Goal: Transaction & Acquisition: Purchase product/service

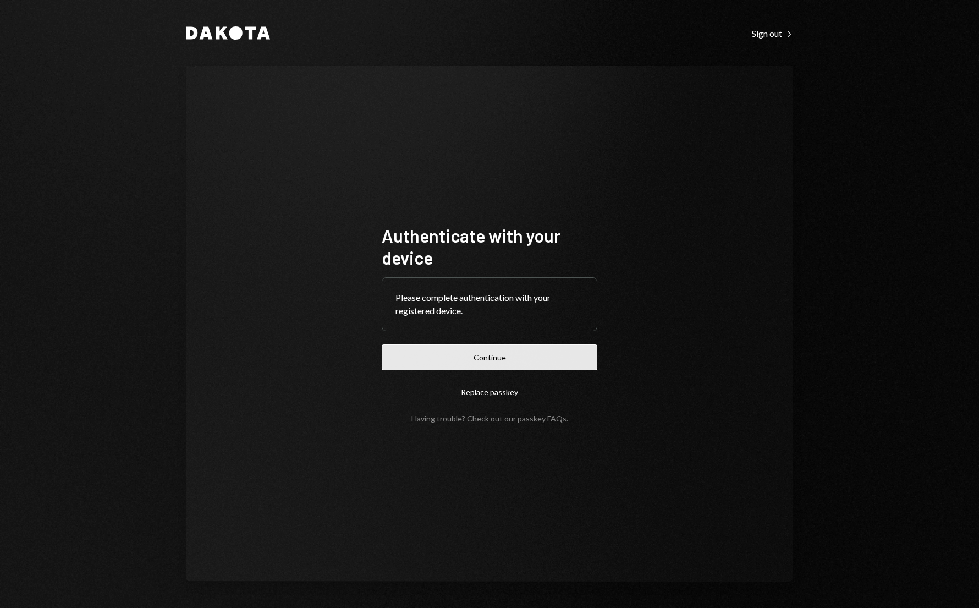
click at [444, 360] on button "Continue" at bounding box center [490, 357] width 216 height 26
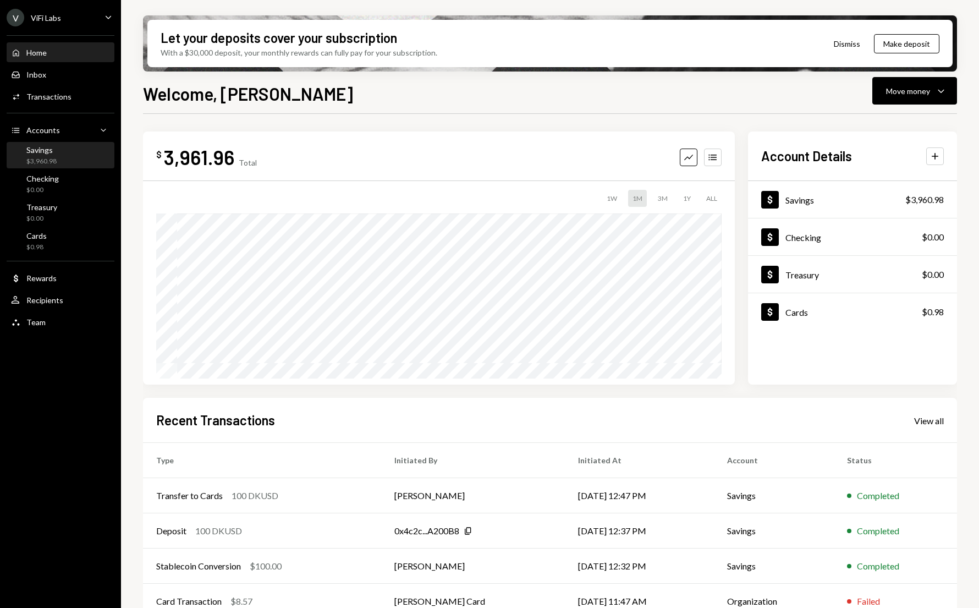
click at [57, 155] on div "Savings $3,960.98" at bounding box center [60, 155] width 99 height 21
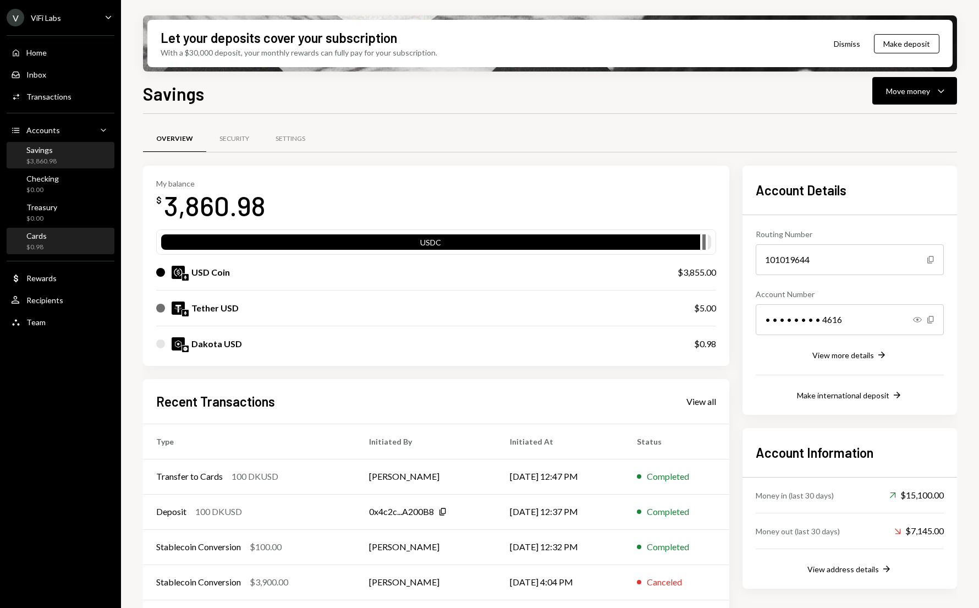
click at [35, 243] on div "$0.98" at bounding box center [36, 247] width 20 height 9
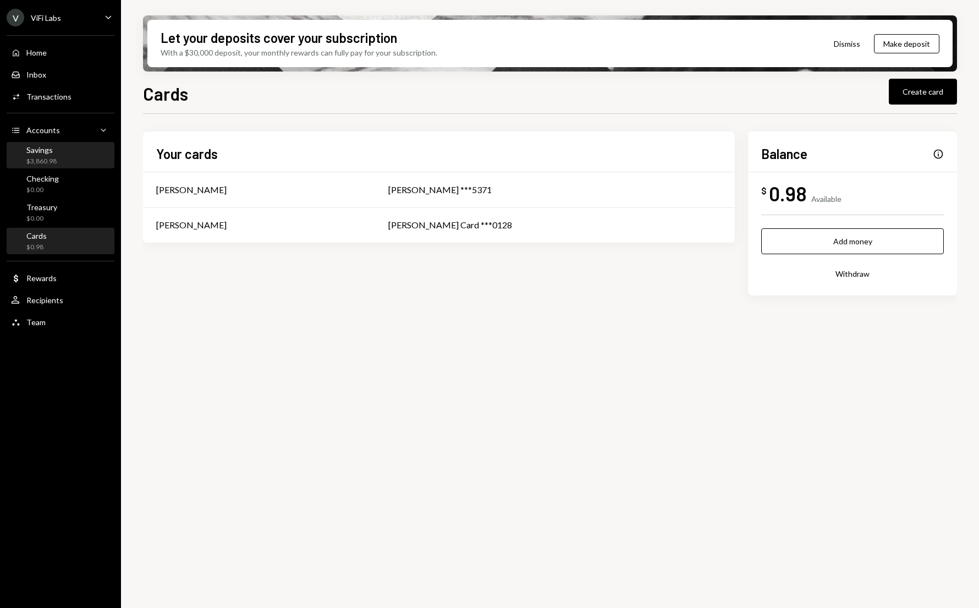
click at [40, 151] on div "Savings" at bounding box center [41, 149] width 30 height 9
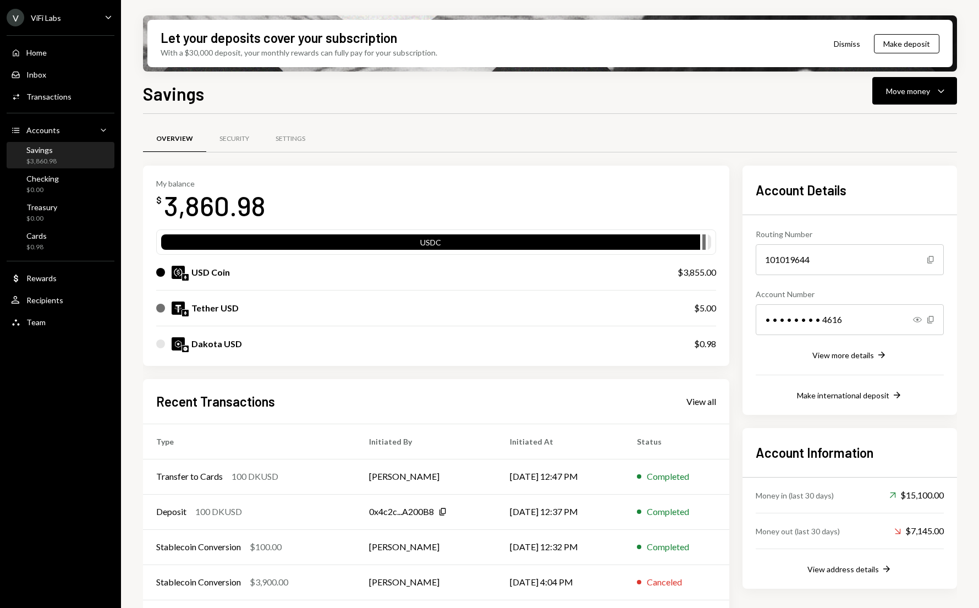
click at [218, 276] on div "USD Coin" at bounding box center [210, 272] width 39 height 13
click at [915, 91] on div "Move money" at bounding box center [908, 91] width 44 height 12
click at [872, 203] on div "Swap stablecoins" at bounding box center [906, 208] width 80 height 12
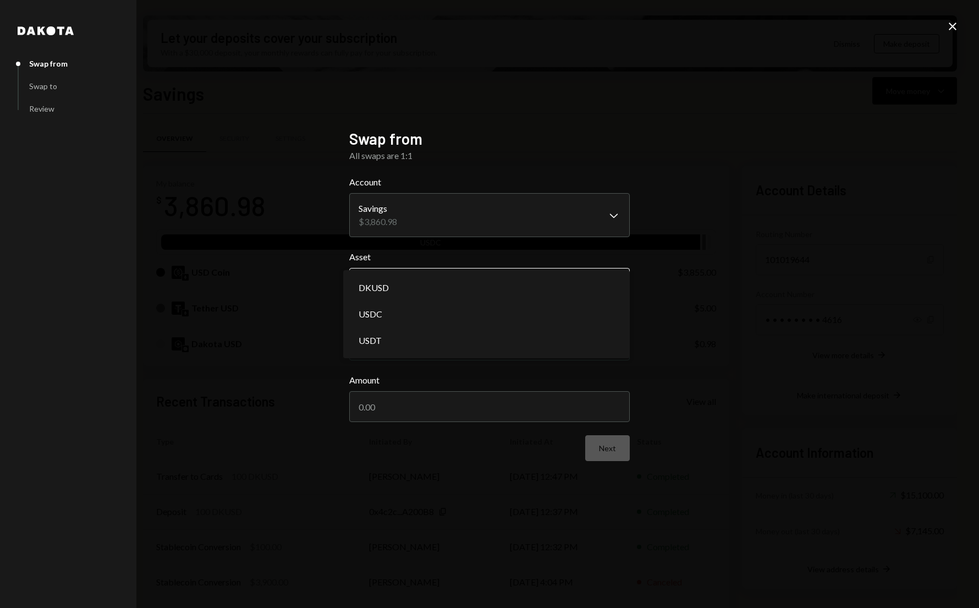
click at [408, 287] on body "V ViFi Labs Caret Down Home Home Inbox Inbox Activities Transactions Accounts A…" at bounding box center [489, 304] width 979 height 608
select select "*****"
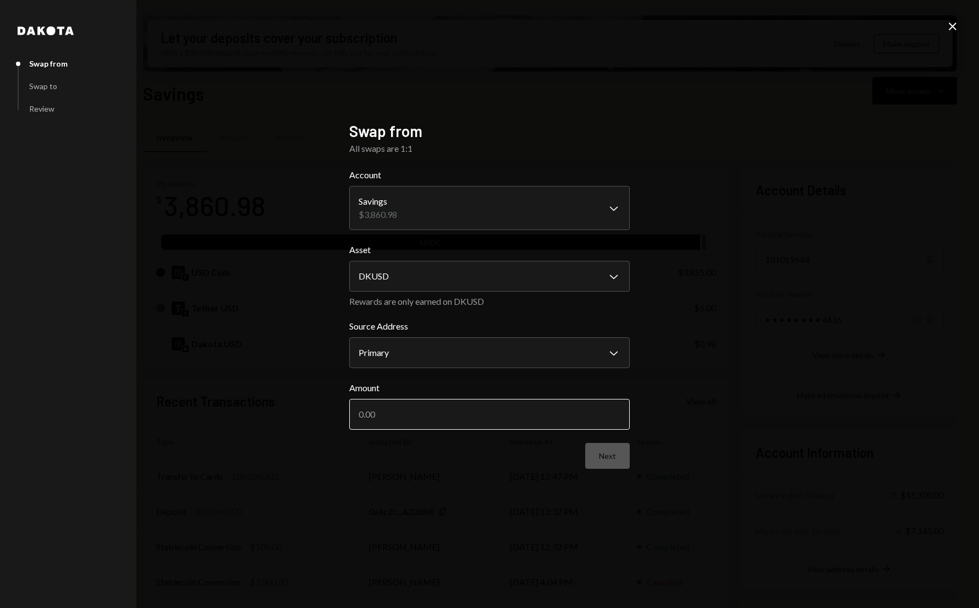
click at [370, 414] on input "Amount" at bounding box center [489, 414] width 281 height 31
type input "3840"
click at [621, 452] on button "Next" at bounding box center [607, 456] width 45 height 26
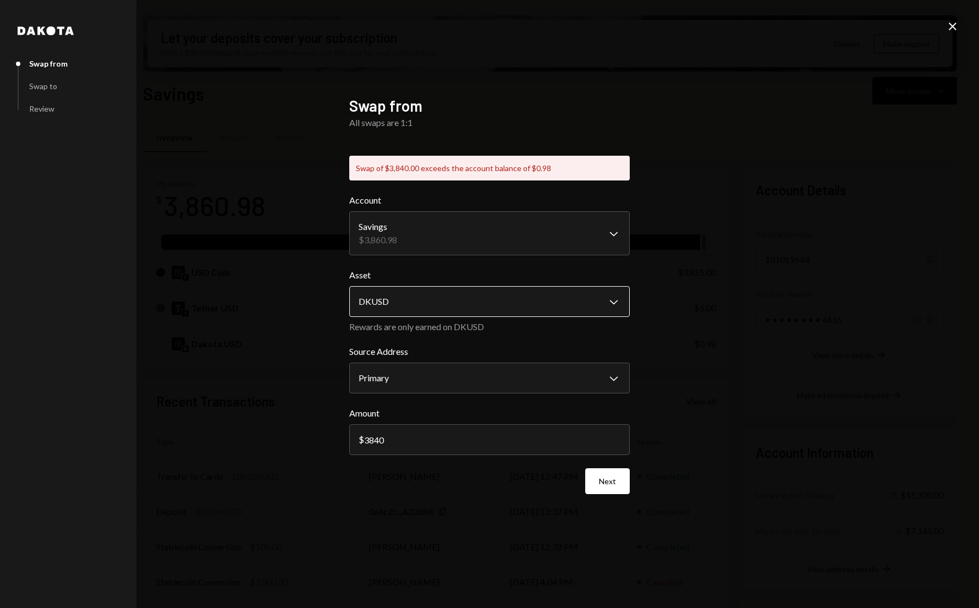
click at [407, 294] on body "V ViFi Labs Caret Down Home Home Inbox Inbox Activities Transactions Accounts A…" at bounding box center [489, 304] width 979 height 608
select select "****"
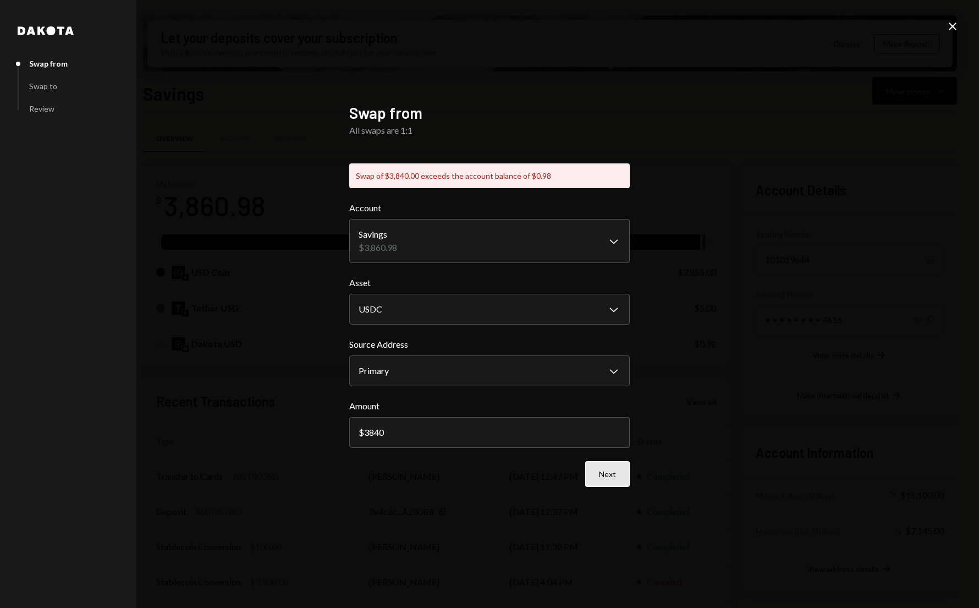
click at [603, 468] on button "Next" at bounding box center [607, 474] width 45 height 26
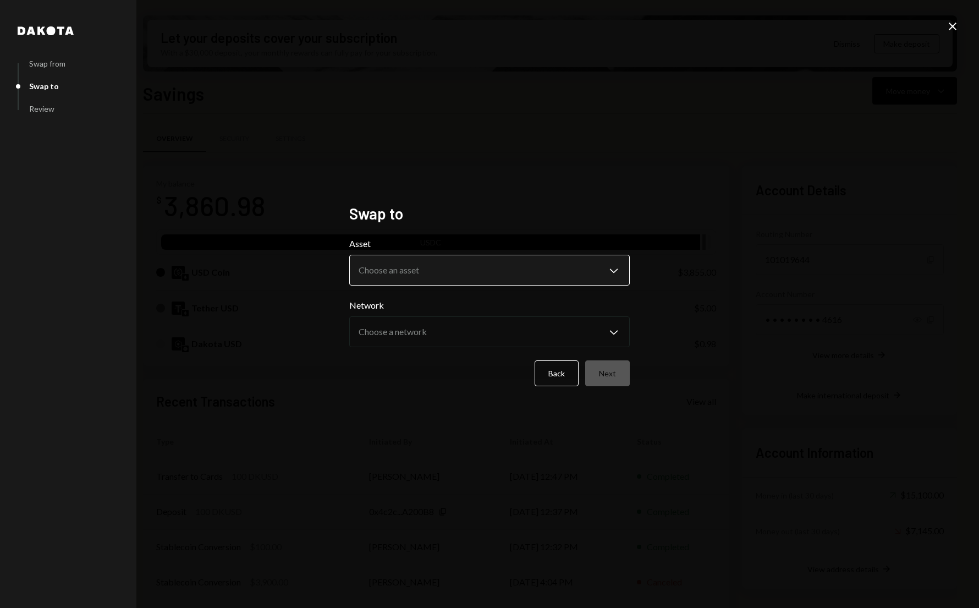
click at [446, 268] on body "V ViFi Labs Caret Down Home Home Inbox Inbox Activities Transactions Accounts A…" at bounding box center [489, 304] width 979 height 608
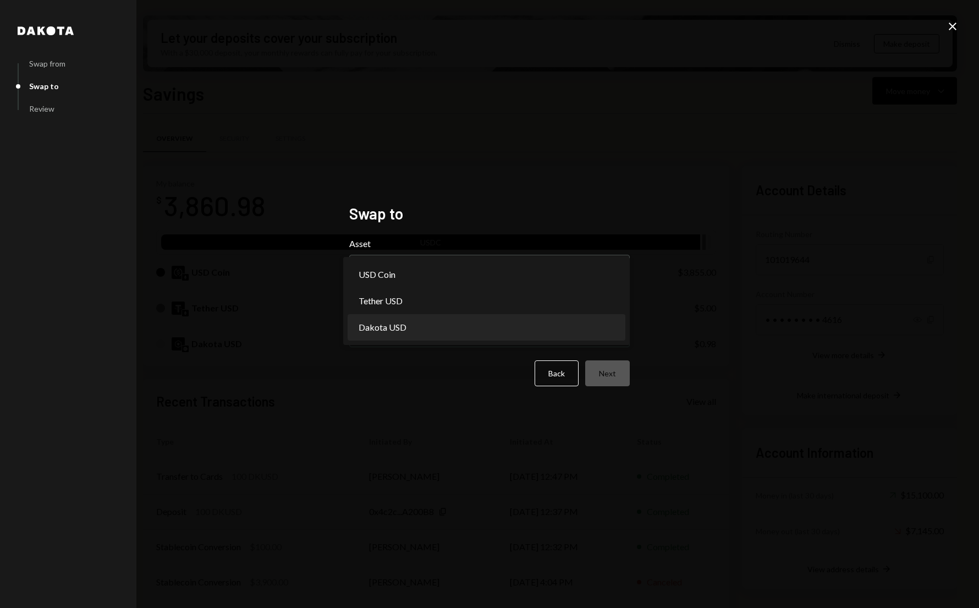
select select "*****"
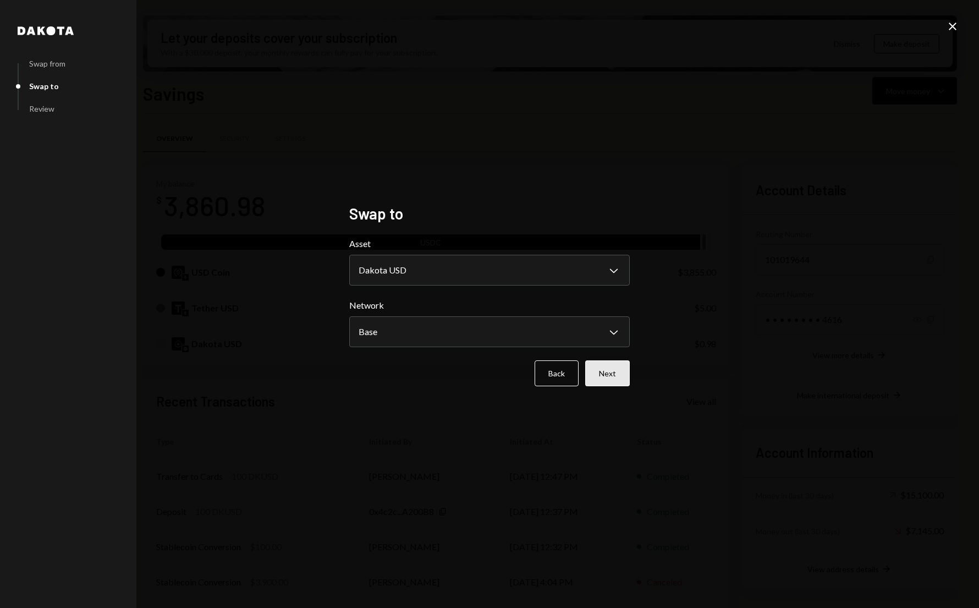
click at [619, 377] on button "Next" at bounding box center [607, 373] width 45 height 26
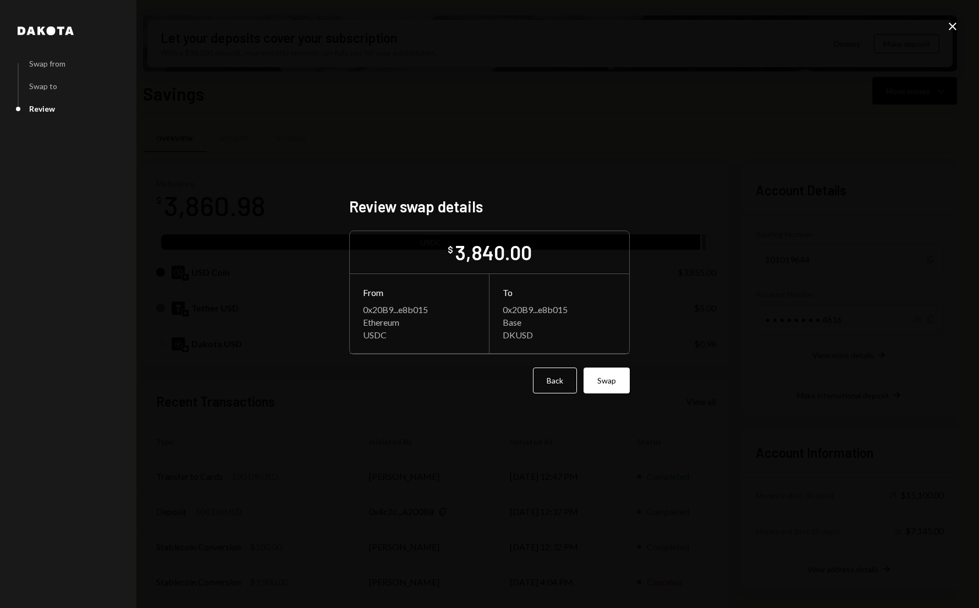
click at [619, 377] on button "Swap" at bounding box center [607, 380] width 46 height 26
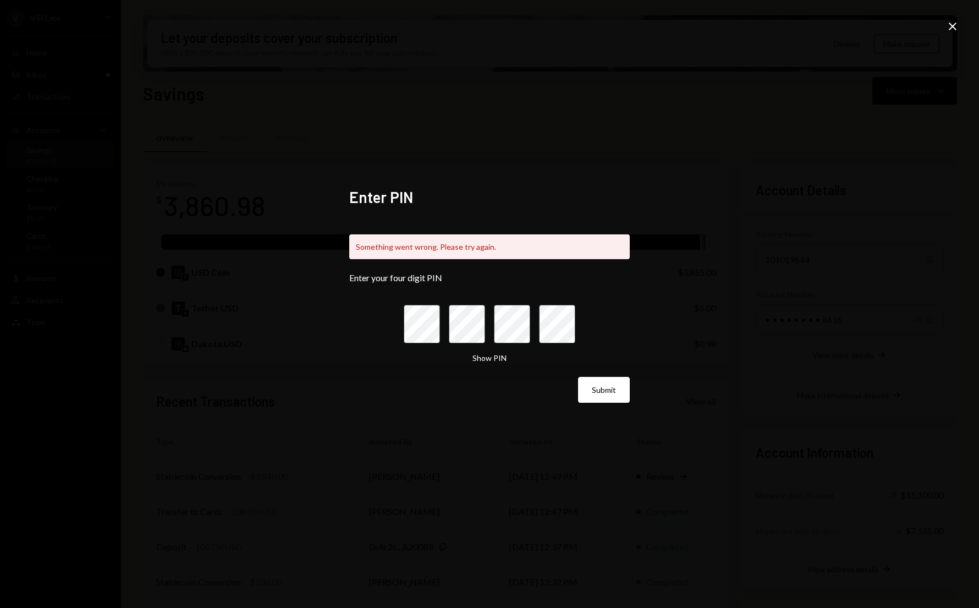
click at [953, 26] on icon at bounding box center [953, 27] width 8 height 8
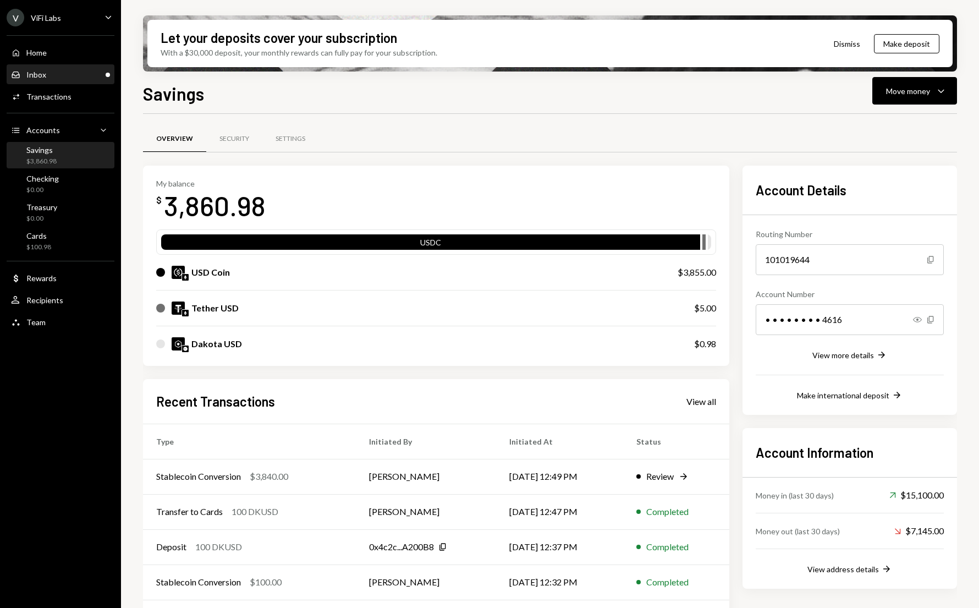
click at [47, 76] on div "Inbox Inbox" at bounding box center [60, 75] width 99 height 10
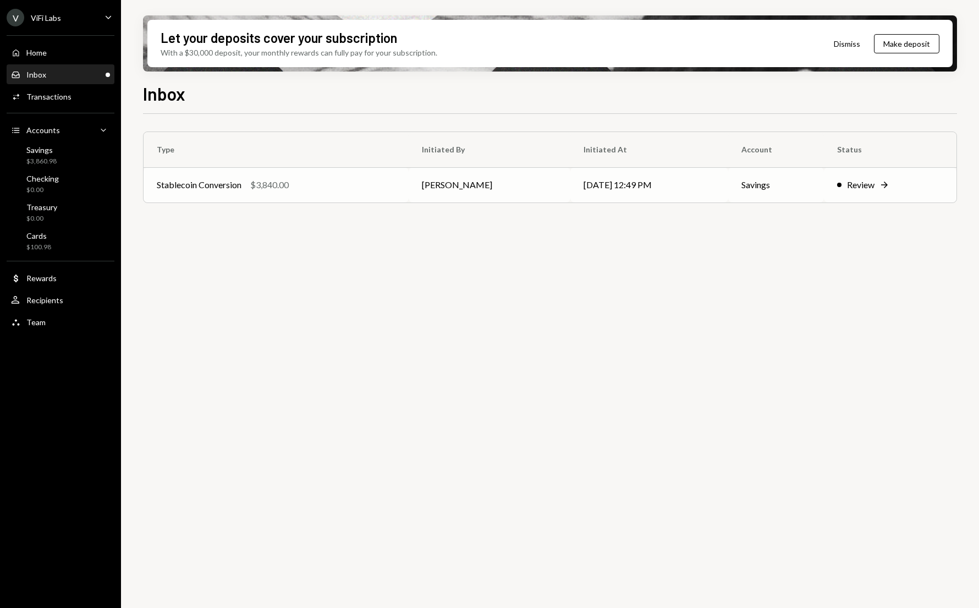
click at [341, 179] on div "Stablecoin Conversion $3,840.00" at bounding box center [276, 184] width 239 height 13
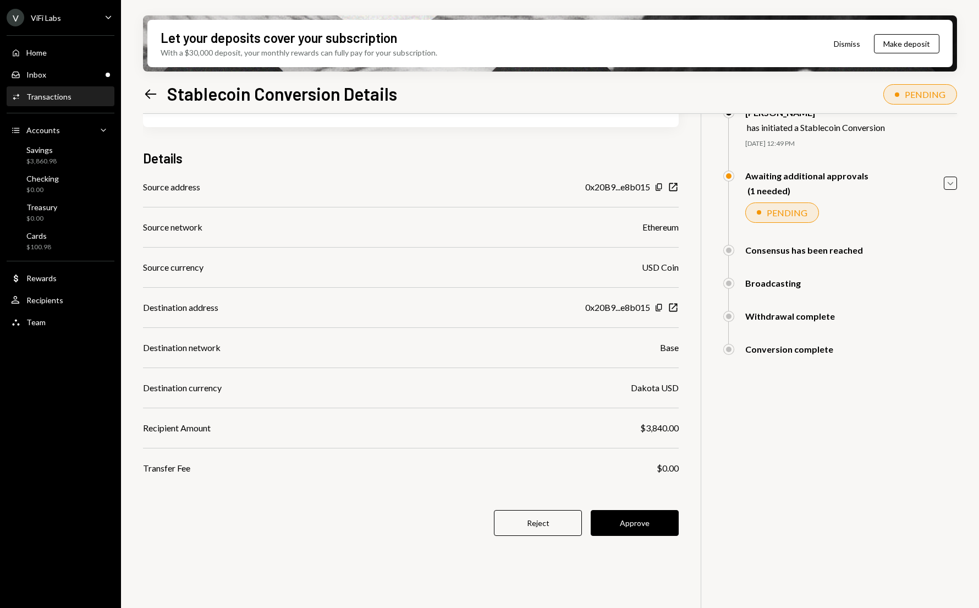
scroll to position [88, 0]
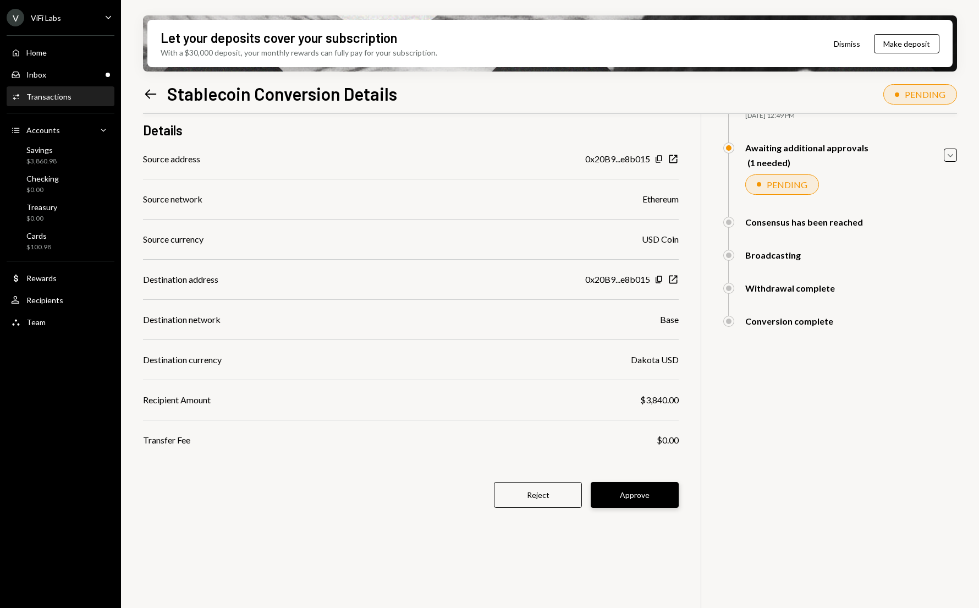
click at [616, 495] on button "Approve" at bounding box center [635, 495] width 88 height 26
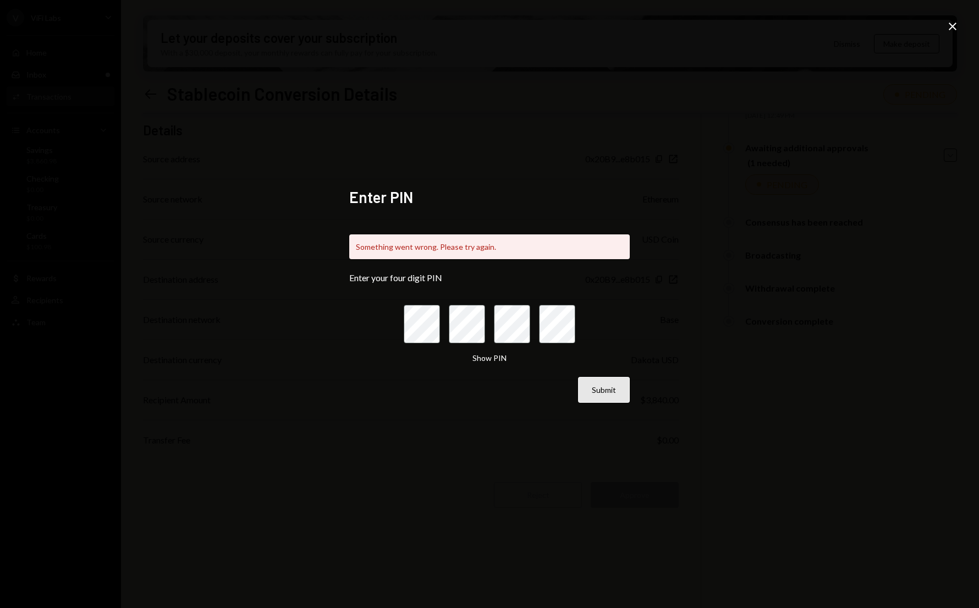
click at [595, 393] on button "Submit" at bounding box center [604, 390] width 52 height 26
click at [948, 26] on icon "Close" at bounding box center [952, 26] width 13 height 13
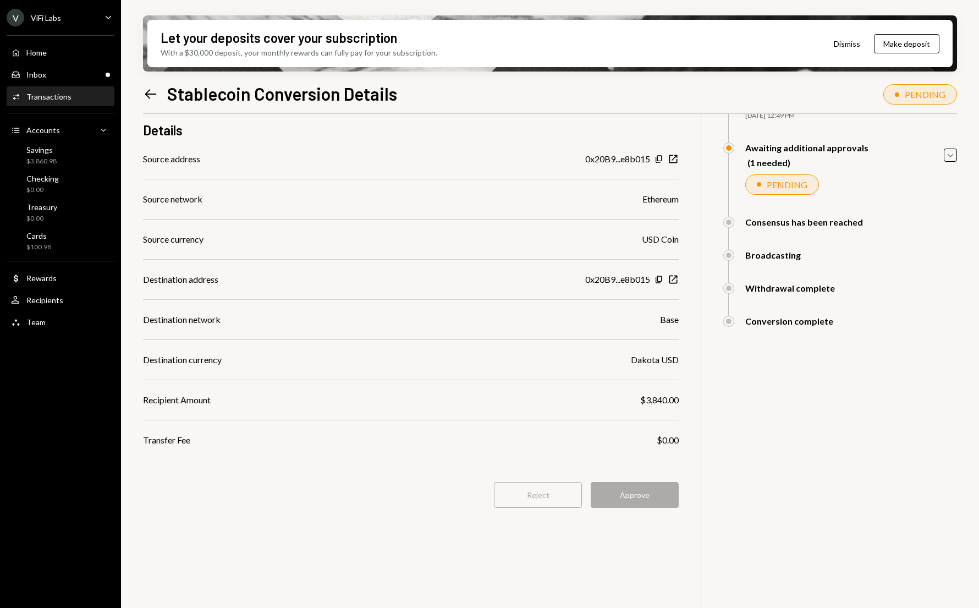
click at [371, 478] on div "$ 3,840.00 3,840 USDC Details Source address 0x20B9...e8b015 Copy New Window So…" at bounding box center [411, 284] width 536 height 517
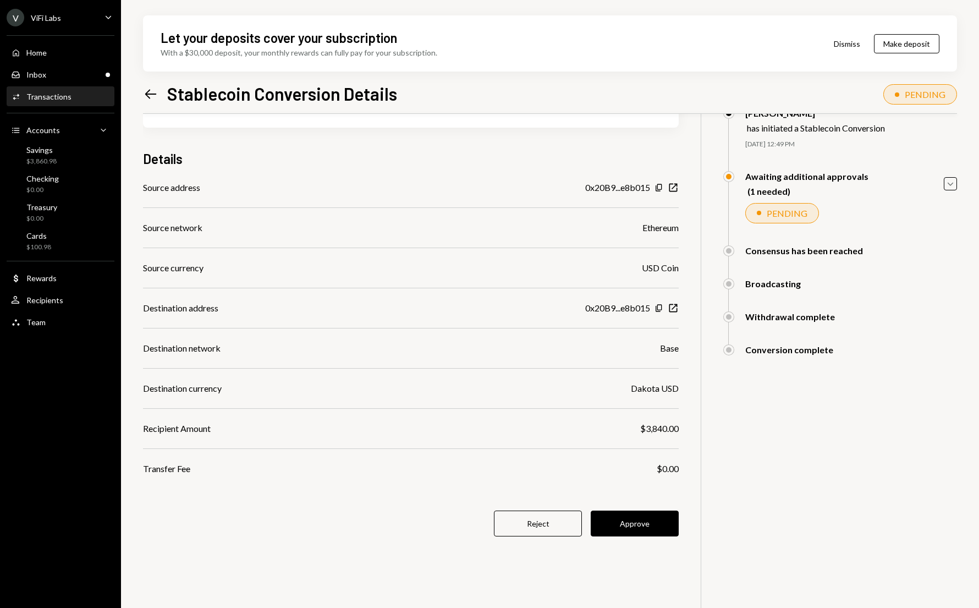
scroll to position [80, 0]
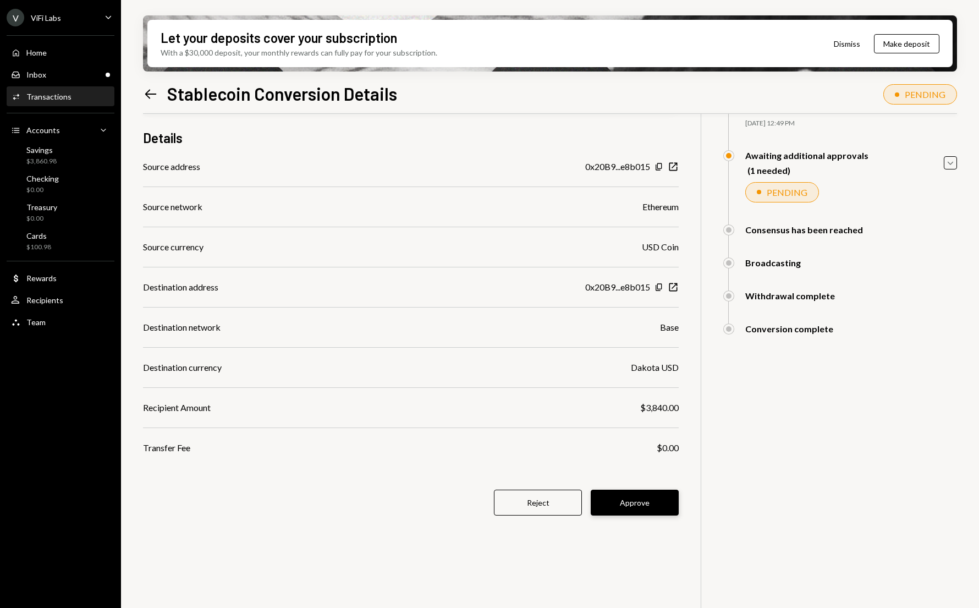
click at [634, 498] on button "Approve" at bounding box center [635, 503] width 88 height 26
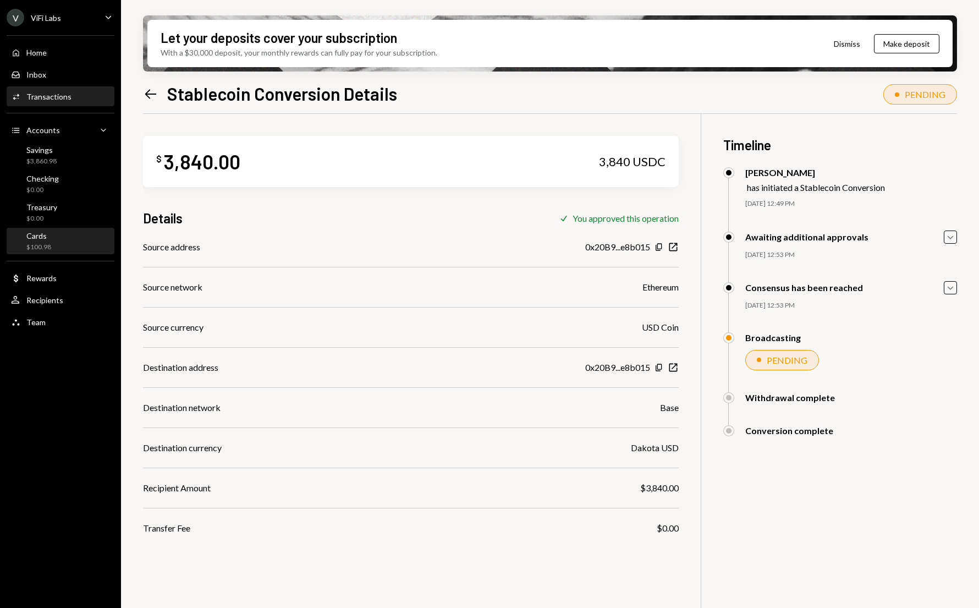
click at [46, 243] on div "$100.98" at bounding box center [38, 247] width 25 height 9
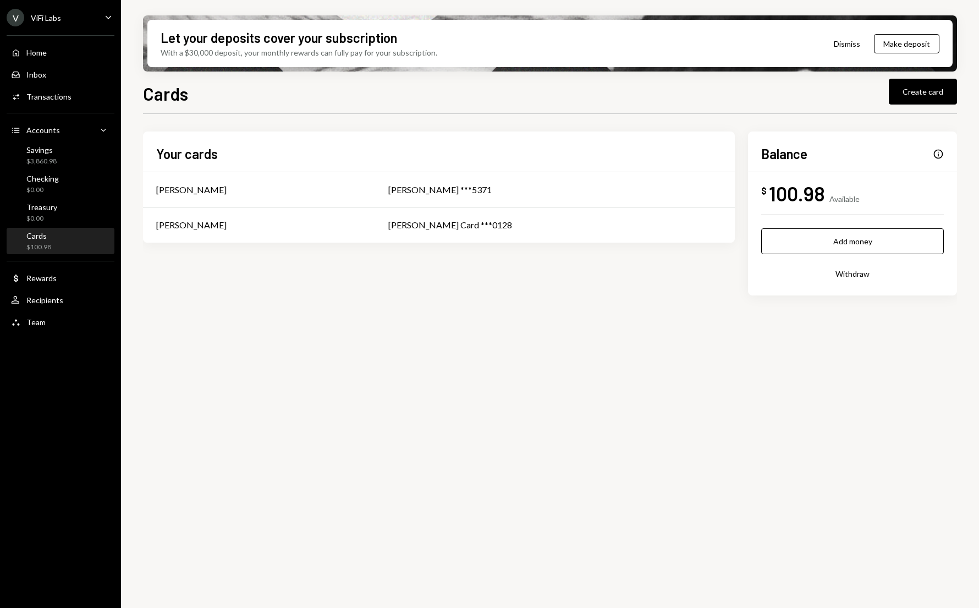
click at [391, 290] on div "Your cards [PERSON_NAME] [PERSON_NAME] ***5371 [PERSON_NAME] [PERSON_NAME] Card…" at bounding box center [550, 213] width 814 height 164
click at [202, 369] on div "Your cards Tony Olendo Tony Olendo ***5371 Varoun Hanooman Varoun Card ***0128 …" at bounding box center [550, 367] width 814 height 507
click at [63, 166] on div "Savings $3,860.98" at bounding box center [60, 155] width 99 height 25
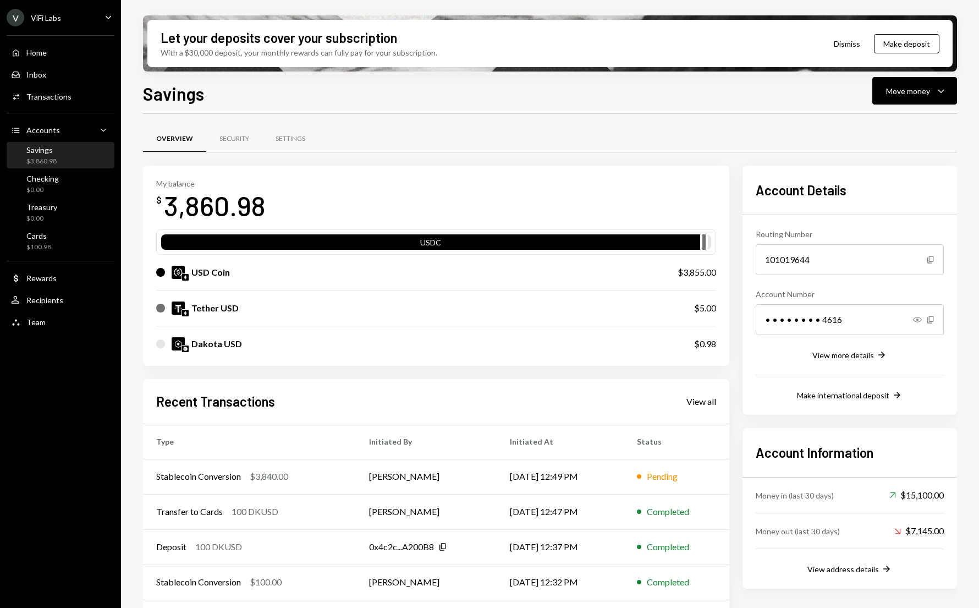
click at [138, 396] on div "Let your deposits cover your subscription With a $30,000 deposit, your monthly …" at bounding box center [550, 304] width 858 height 608
click at [309, 95] on div "Savings Move money Caret Down" at bounding box center [550, 92] width 814 height 24
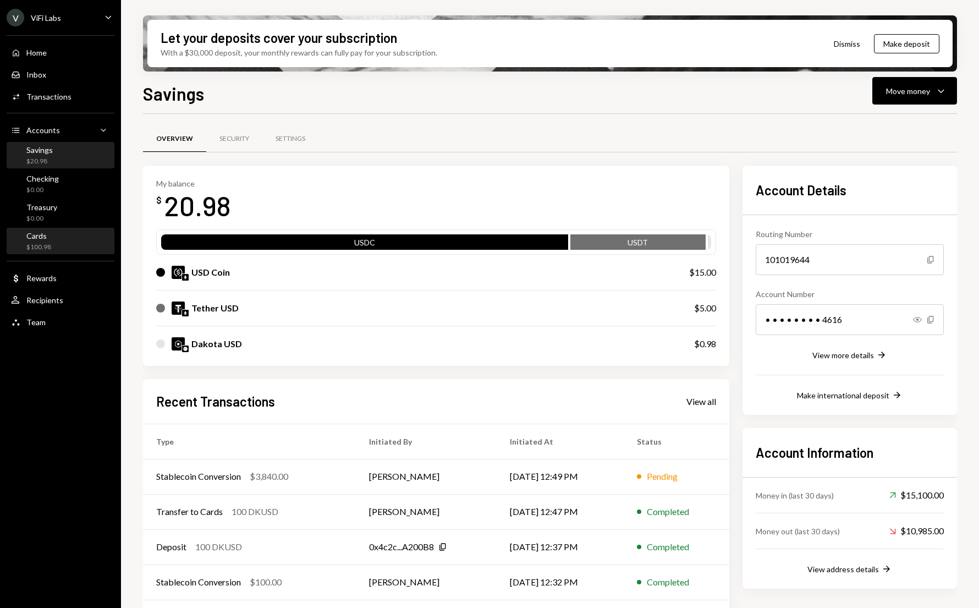
click at [45, 243] on div "$100.98" at bounding box center [38, 247] width 25 height 9
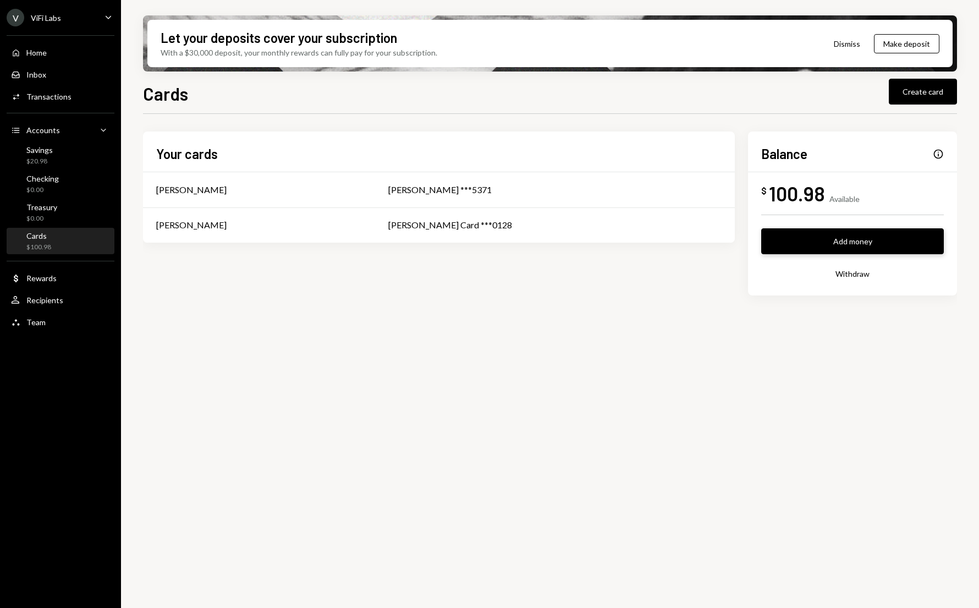
click at [810, 241] on button "Add money" at bounding box center [852, 241] width 183 height 26
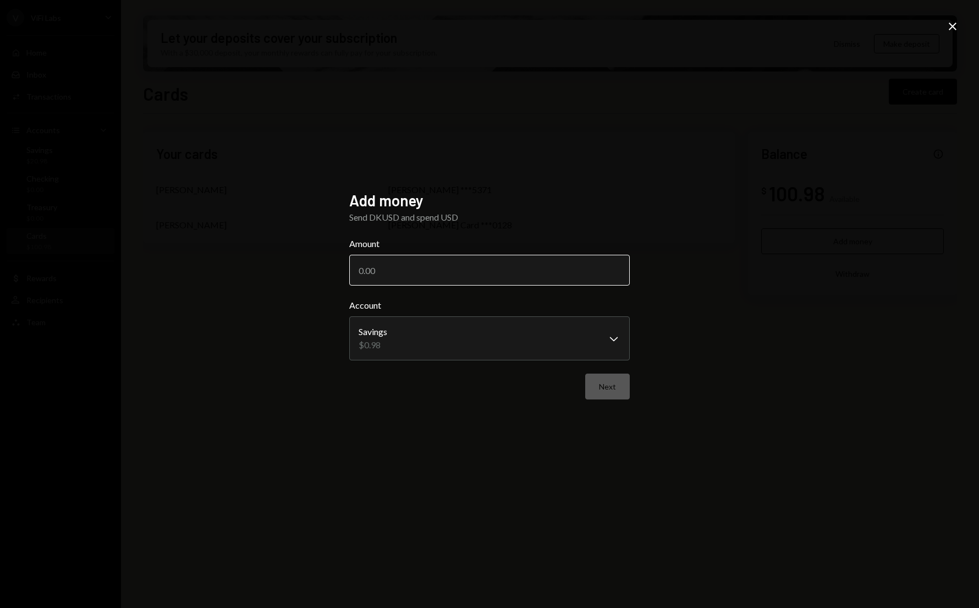
click at [477, 274] on input "Amount" at bounding box center [489, 270] width 281 height 31
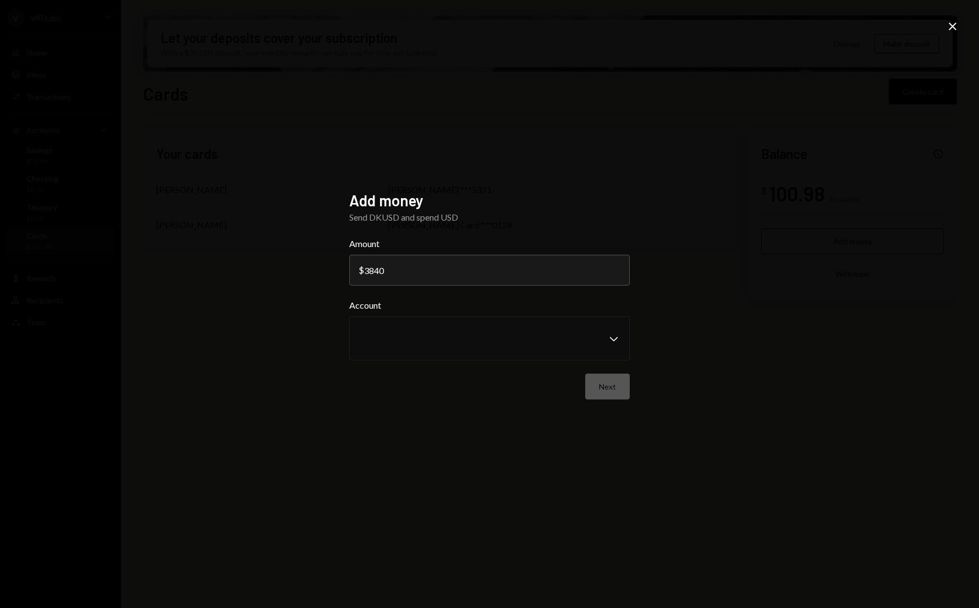
type input "3840"
click at [396, 399] on div "Add money Send DKUSD and spend USD Amount $ 3840 Account Chevron Down Next" at bounding box center [489, 304] width 281 height 227
click at [950, 29] on icon at bounding box center [953, 27] width 8 height 8
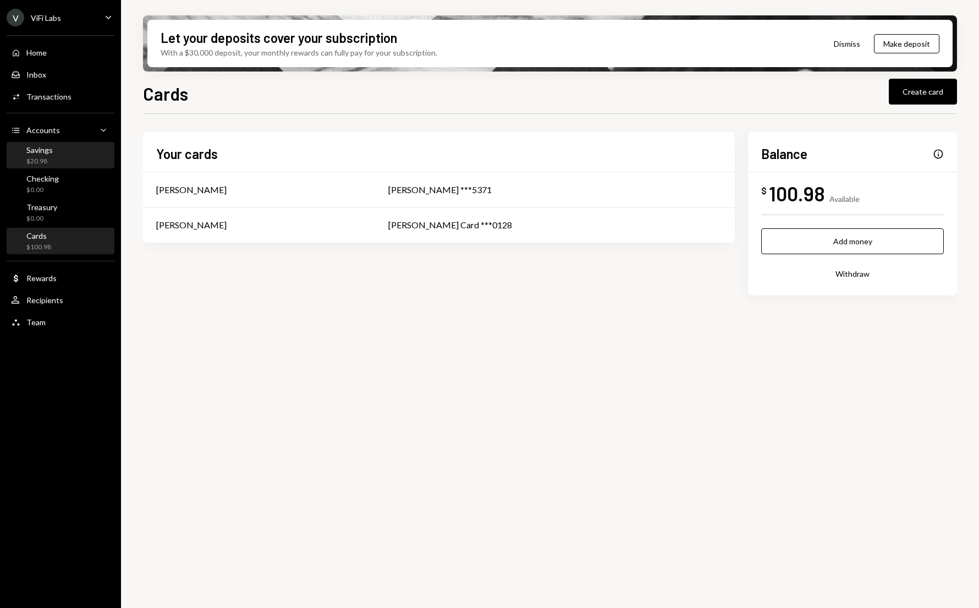
click at [46, 157] on div "$20.98" at bounding box center [39, 161] width 26 height 9
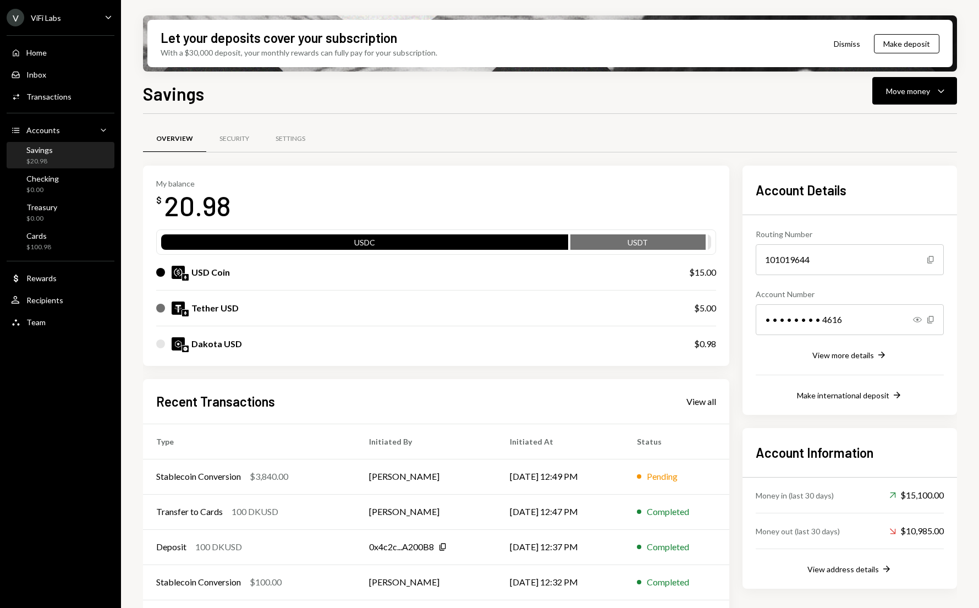
click at [125, 316] on div "Let your deposits cover your subscription With a $30,000 deposit, your monthly …" at bounding box center [550, 304] width 858 height 608
click at [39, 95] on div "Transactions" at bounding box center [48, 96] width 45 height 9
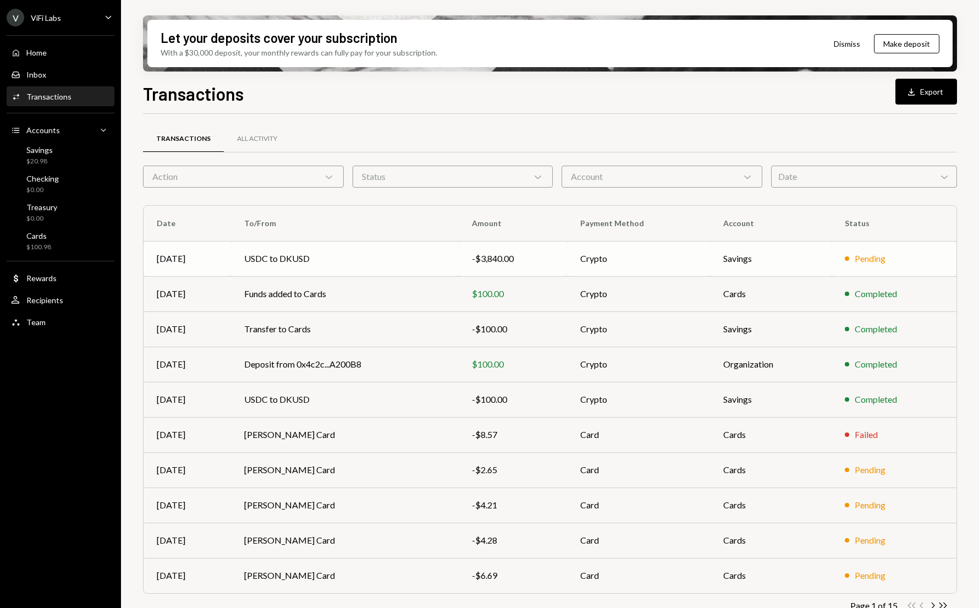
click at [331, 259] on td "USDC to DKUSD" at bounding box center [345, 258] width 228 height 35
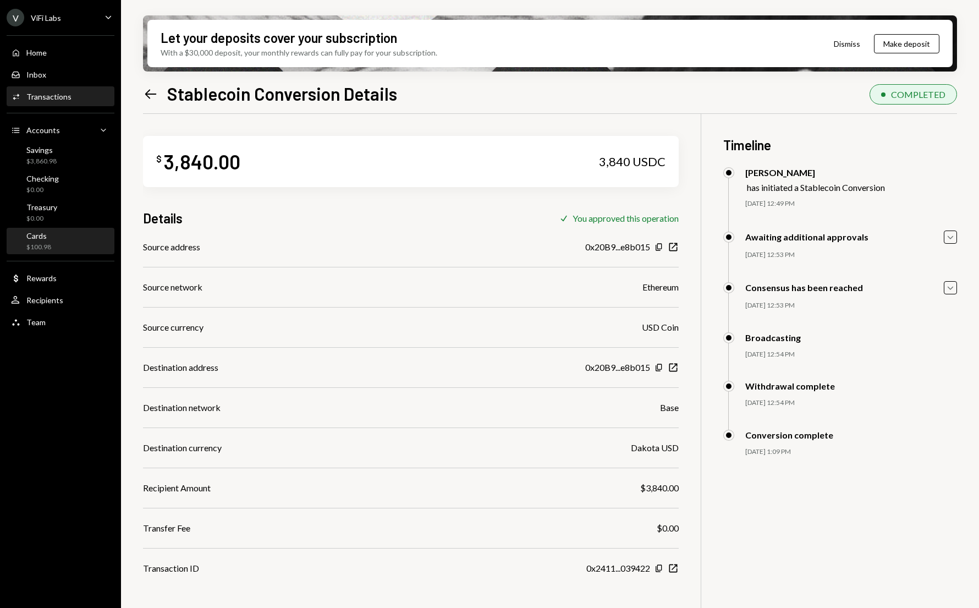
click at [43, 248] on div "$100.98" at bounding box center [38, 247] width 25 height 9
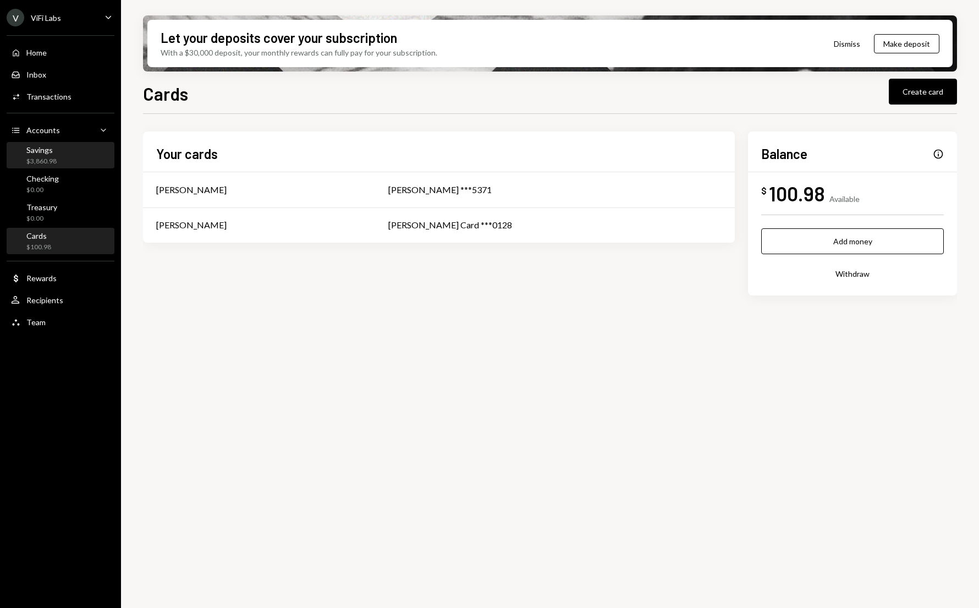
click at [42, 153] on div "Savings" at bounding box center [41, 149] width 30 height 9
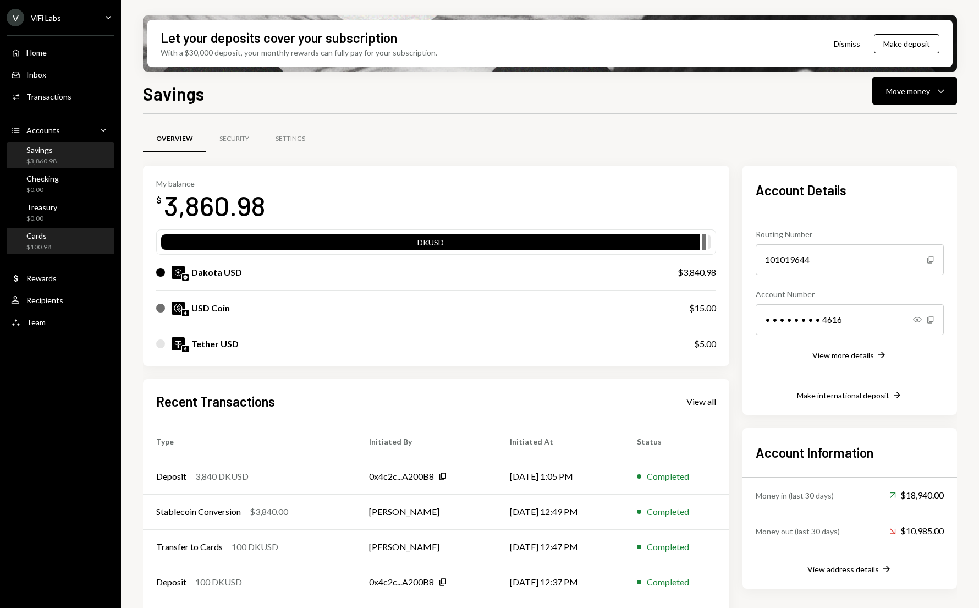
click at [37, 237] on div "Cards" at bounding box center [38, 235] width 25 height 9
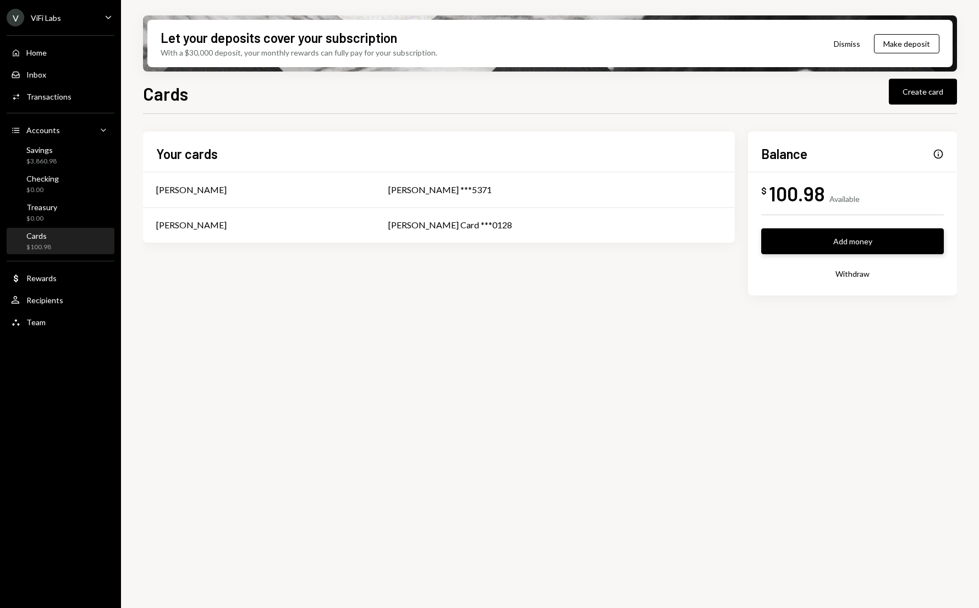
click at [858, 241] on button "Add money" at bounding box center [852, 241] width 183 height 26
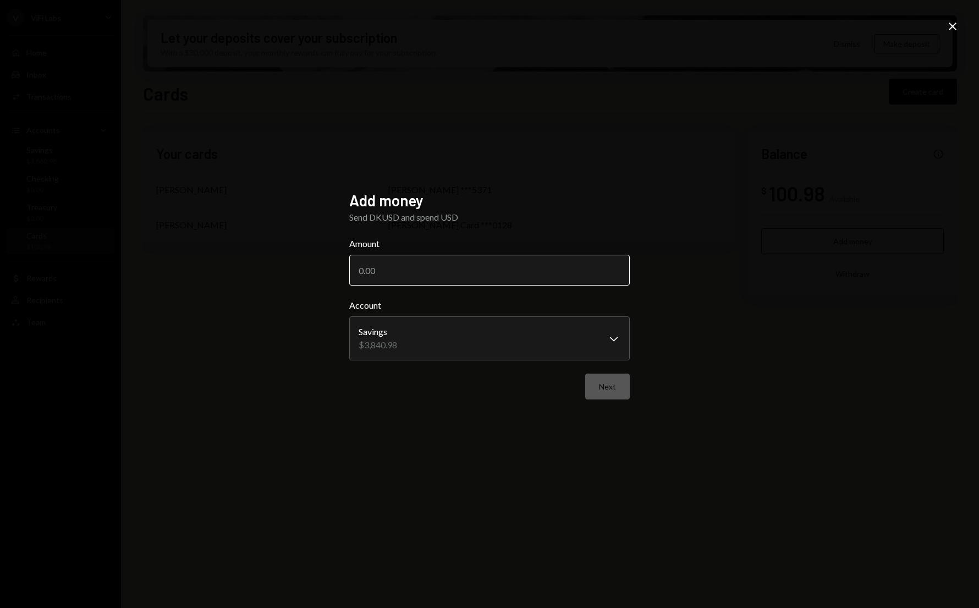
click at [400, 265] on input "Amount" at bounding box center [489, 270] width 281 height 31
type input "3840"
click at [599, 391] on button "Next" at bounding box center [607, 387] width 45 height 26
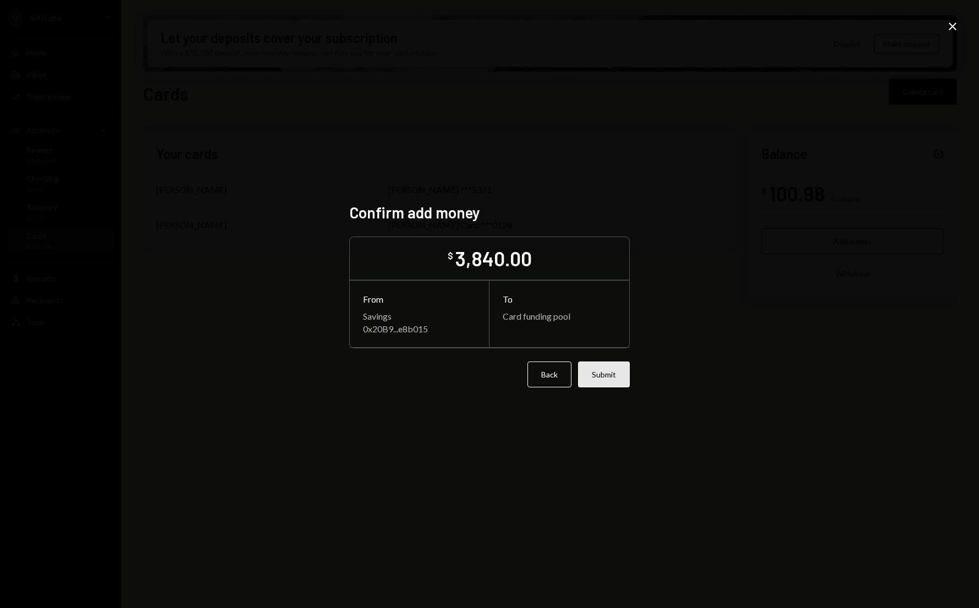
click at [601, 372] on button "Submit" at bounding box center [604, 374] width 52 height 26
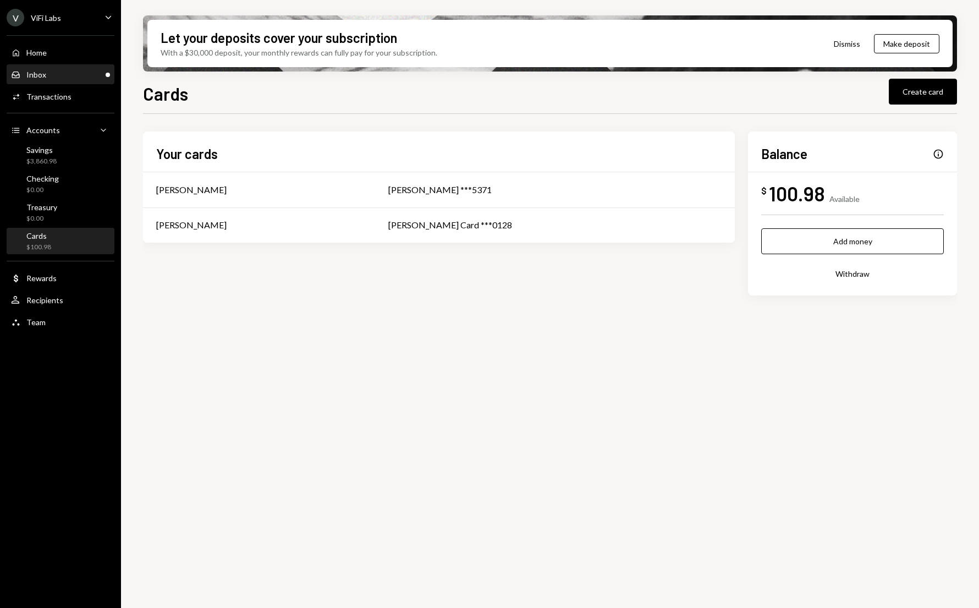
click at [36, 83] on div "Inbox Inbox" at bounding box center [60, 74] width 99 height 19
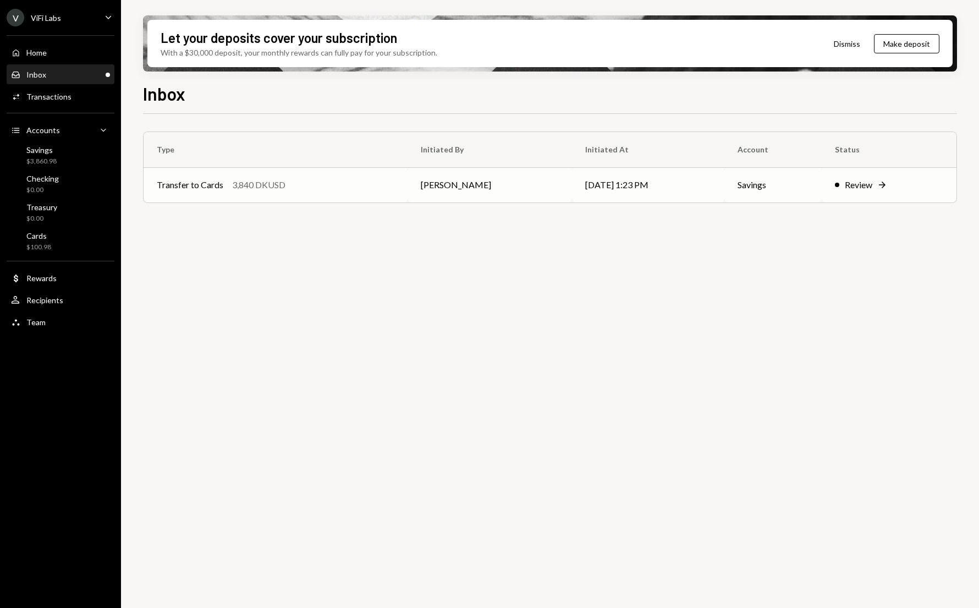
click at [309, 199] on td "Transfer to Cards 3,840 DKUSD" at bounding box center [276, 184] width 264 height 35
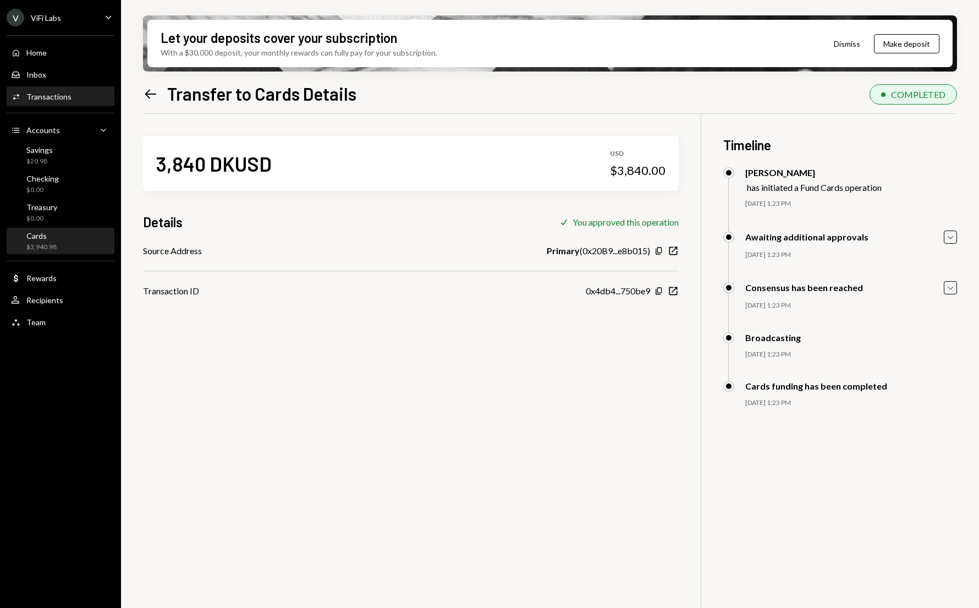
click at [59, 239] on div "Cards $3,940.98" at bounding box center [60, 241] width 99 height 21
